Goal: Find specific page/section: Find specific page/section

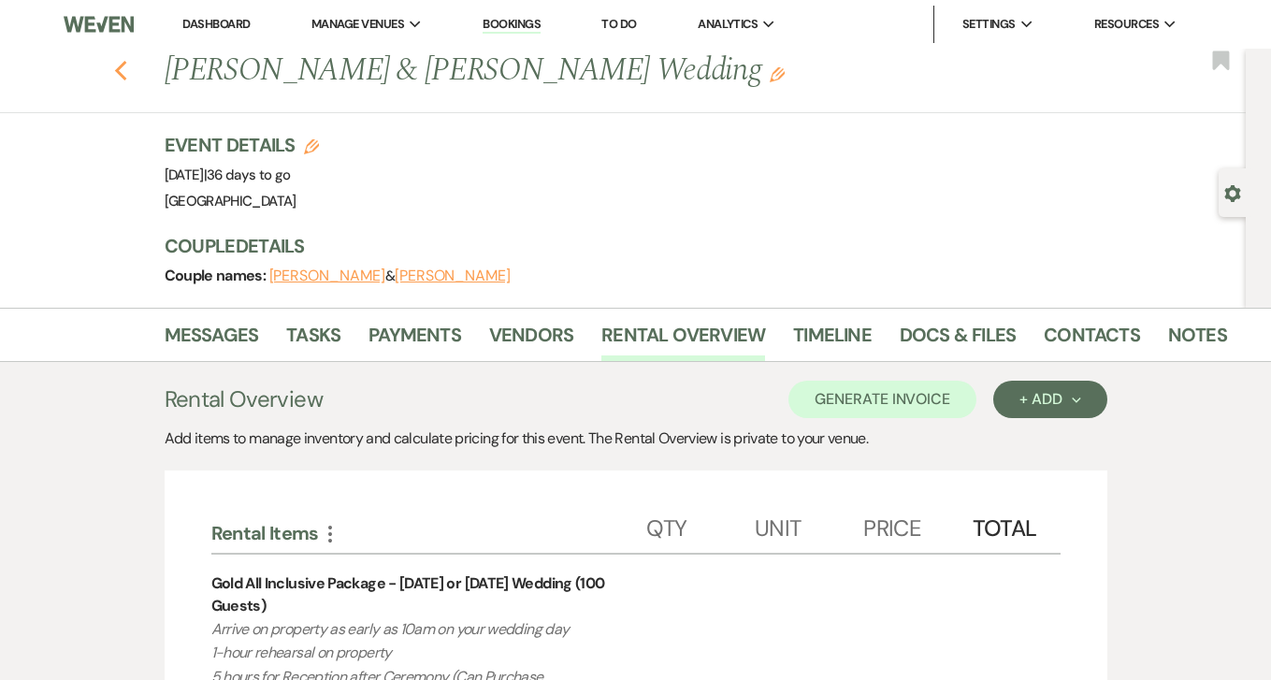
click at [125, 74] on icon "Previous" at bounding box center [121, 71] width 14 height 22
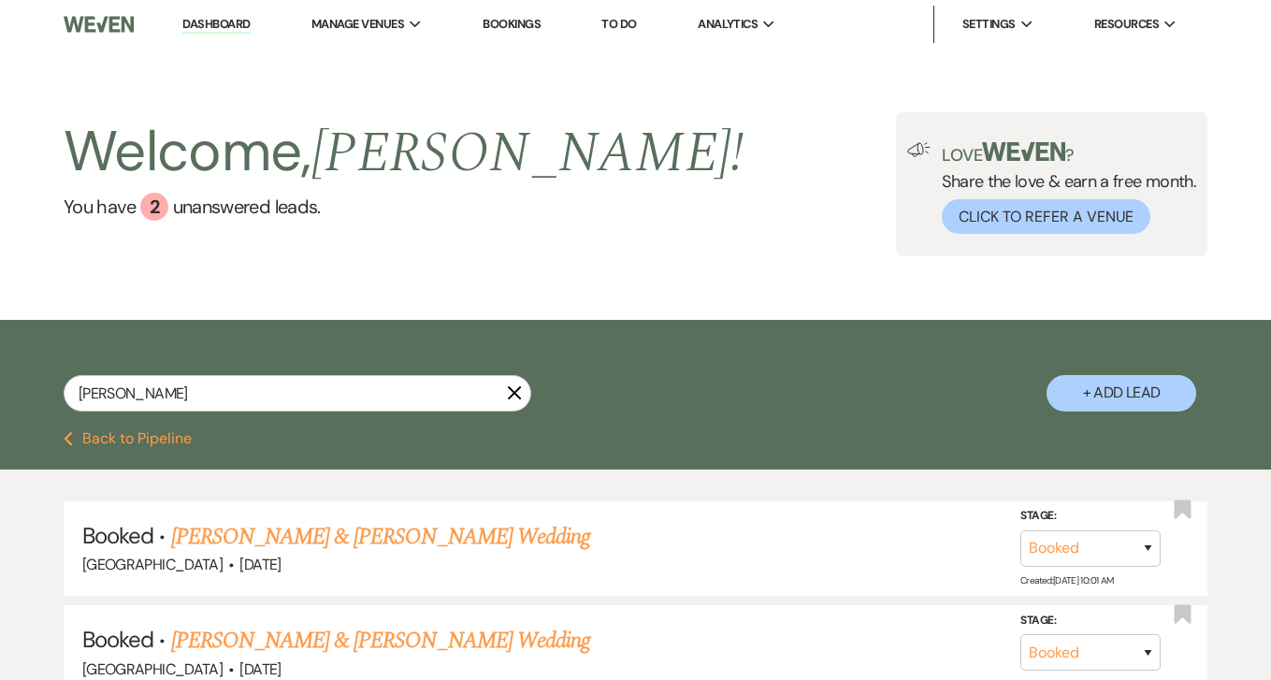
click at [520, 393] on icon "X" at bounding box center [514, 392] width 15 height 15
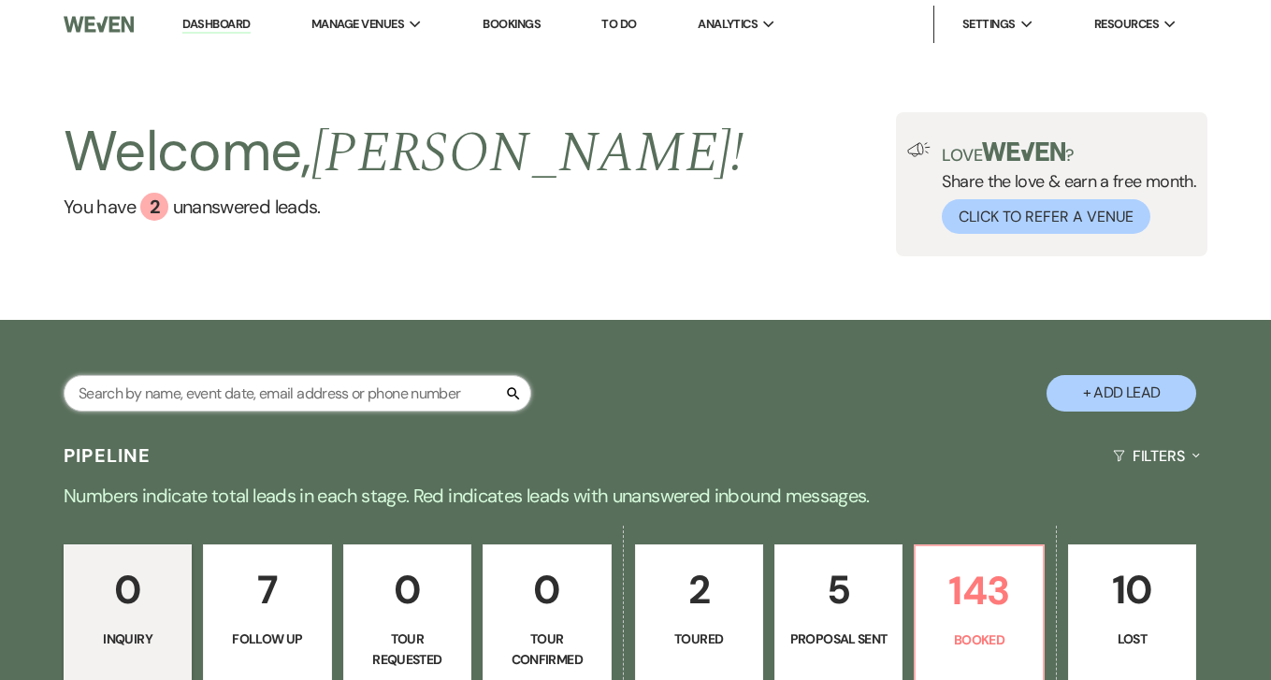
click at [423, 393] on input "text" at bounding box center [298, 393] width 468 height 36
paste input "Savannah"
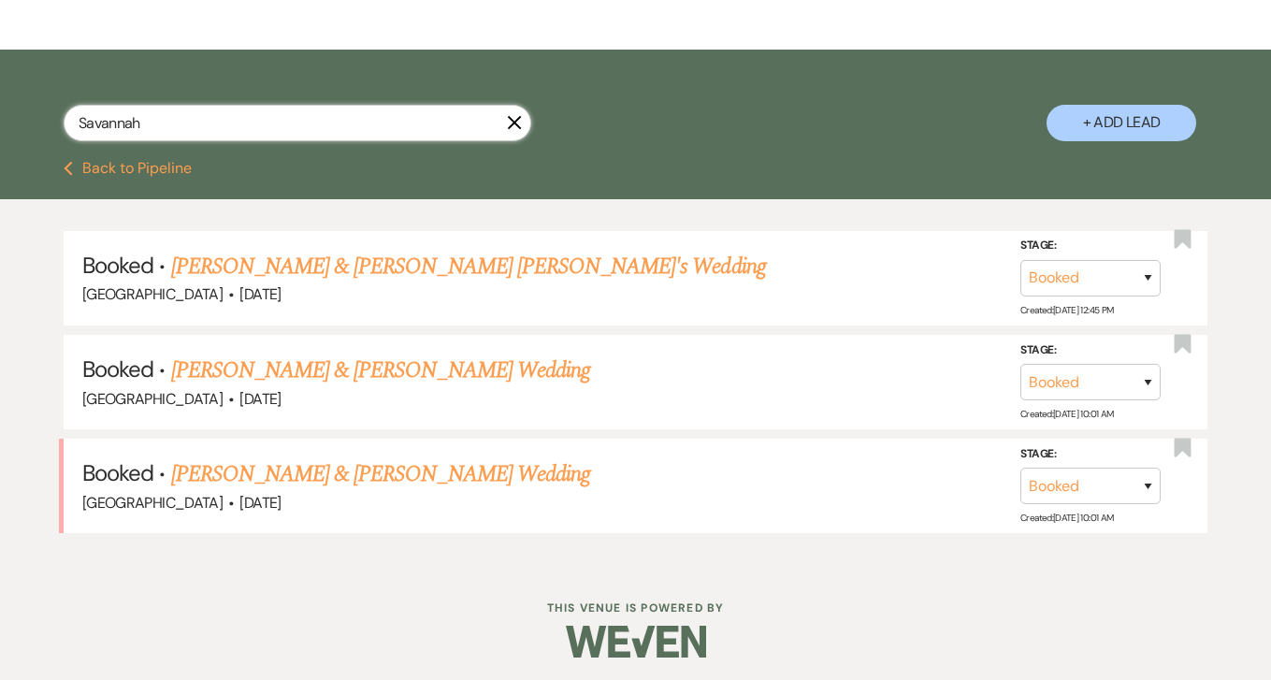
scroll to position [269, 0]
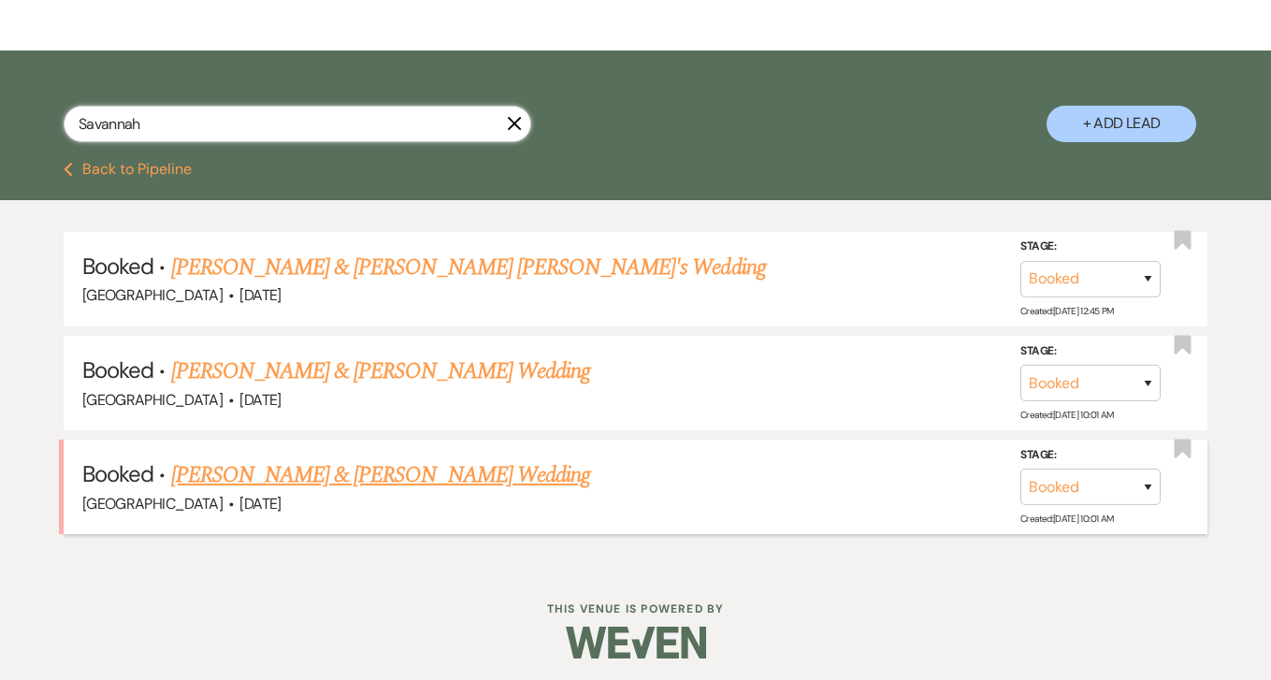
type input "Savannah"
click at [362, 468] on link "[PERSON_NAME] & [PERSON_NAME] Wedding" at bounding box center [380, 475] width 419 height 34
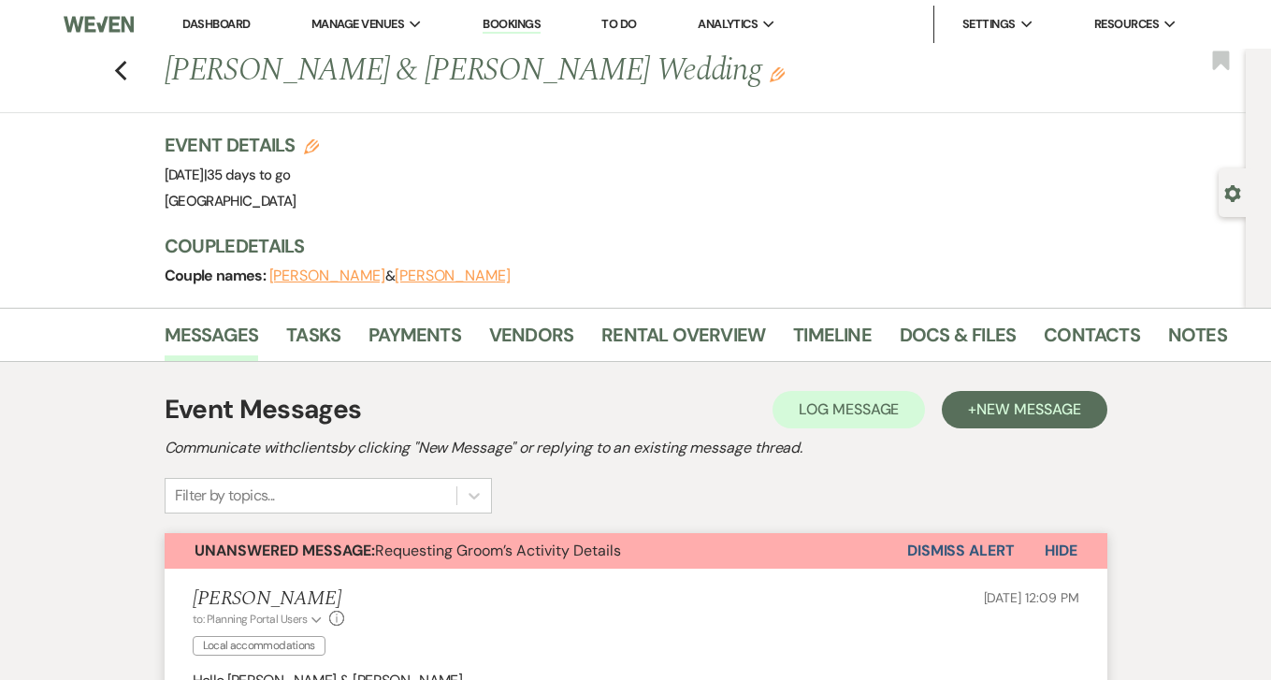
click at [438, 277] on button "[PERSON_NAME]" at bounding box center [453, 275] width 116 height 15
select select "1"
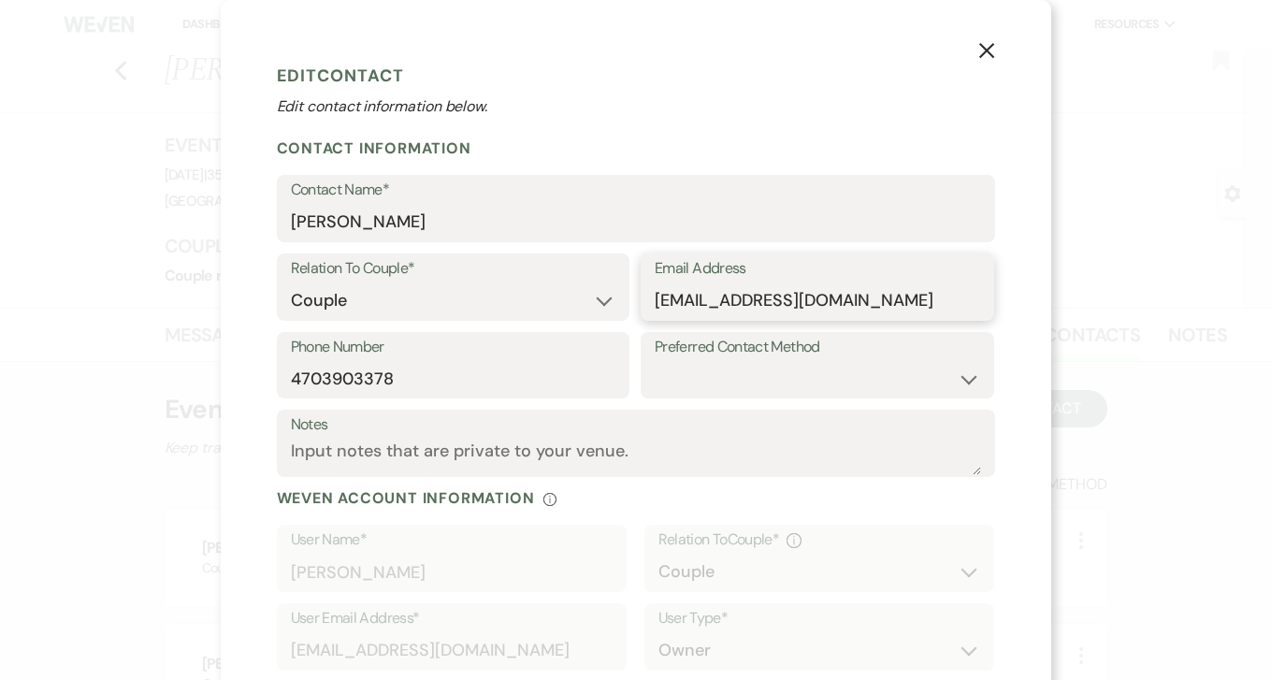
drag, startPoint x: 657, startPoint y: 297, endPoint x: 892, endPoint y: 297, distance: 235.7
